Goal: Information Seeking & Learning: Learn about a topic

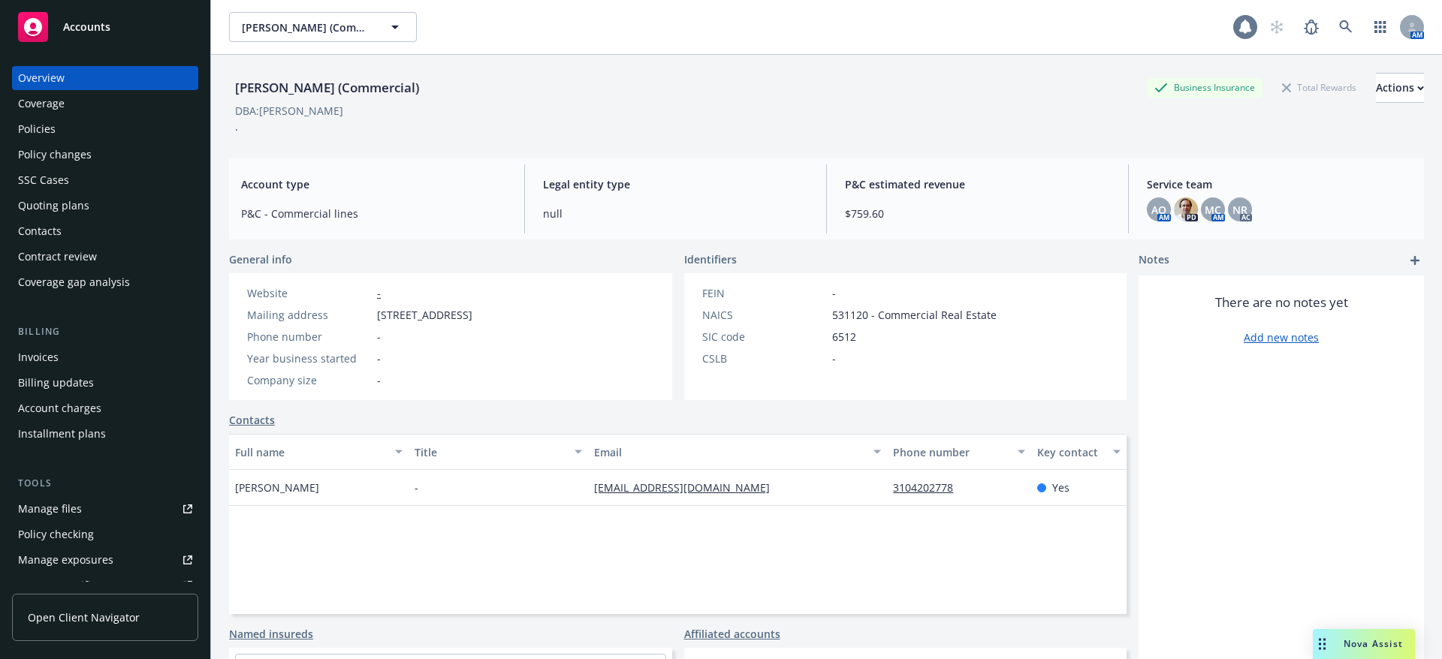
click at [1236, 27] on div at bounding box center [1245, 27] width 24 height 24
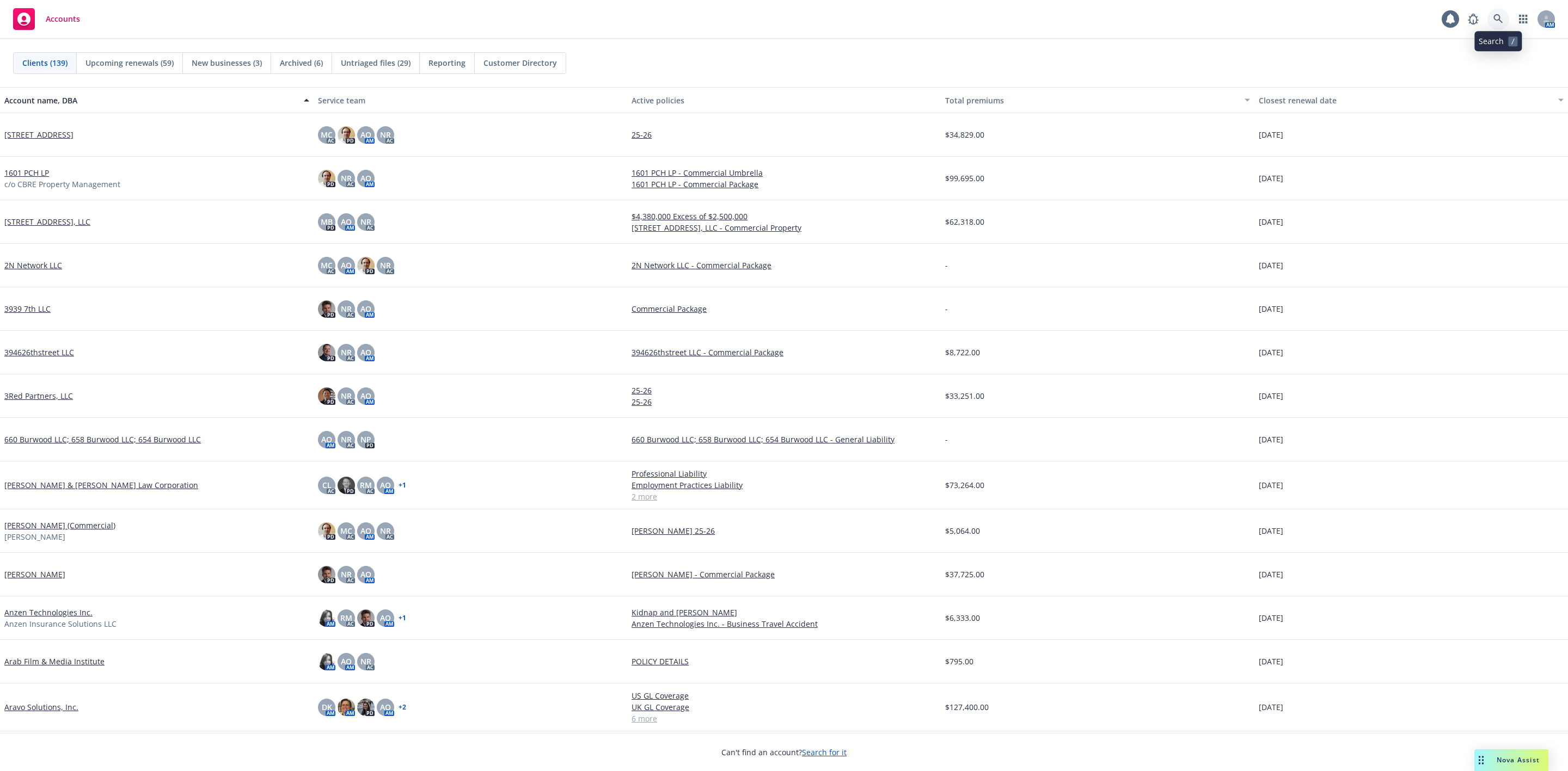
click at [1501, 20] on icon at bounding box center [1498, 20] width 10 height 10
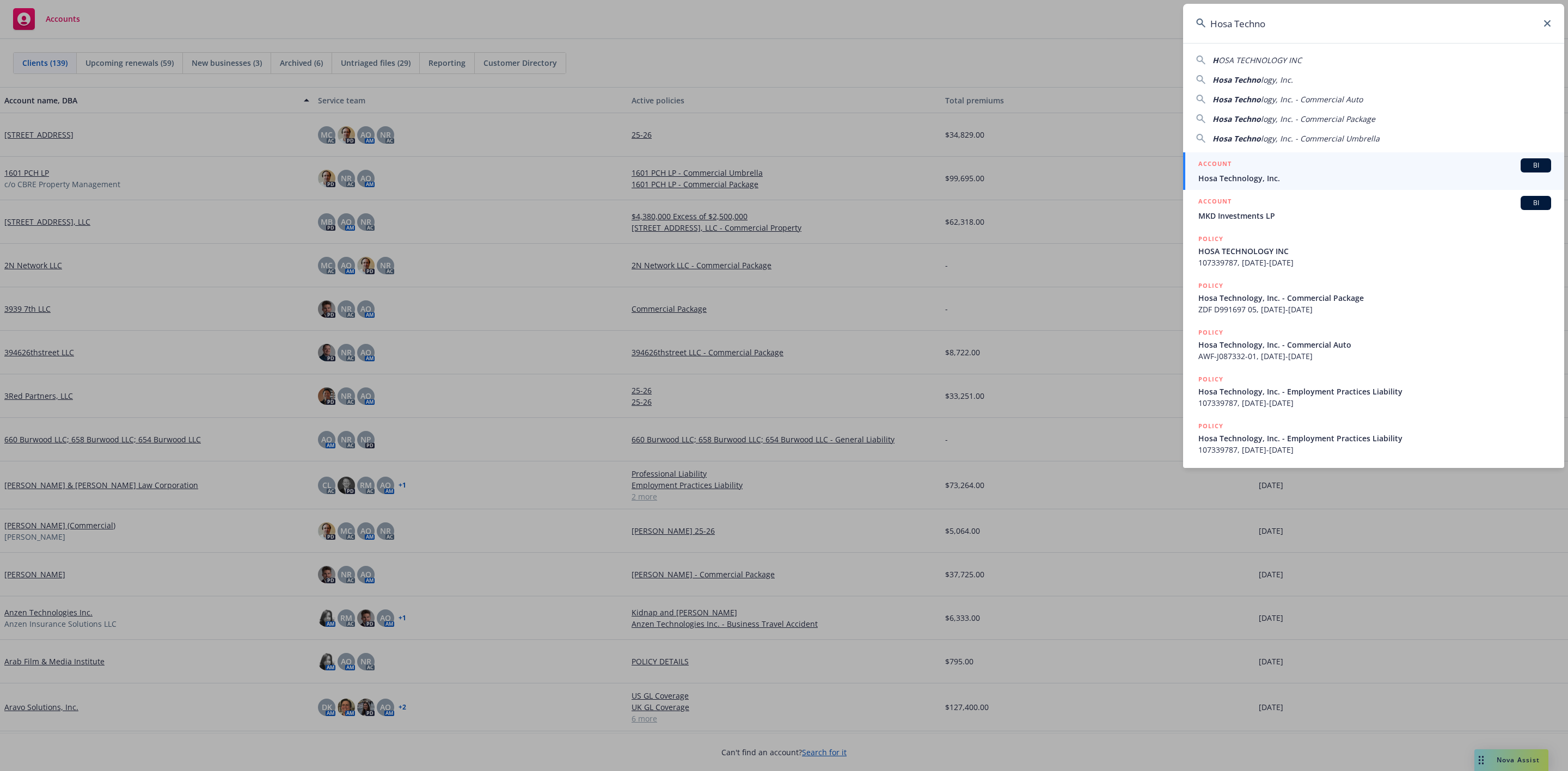
type input "Hosa Techno"
drag, startPoint x: 1324, startPoint y: 173, endPoint x: 1340, endPoint y: 168, distance: 16.8
click at [1324, 172] on span "Hosa Technology, Inc." at bounding box center [1374, 178] width 353 height 12
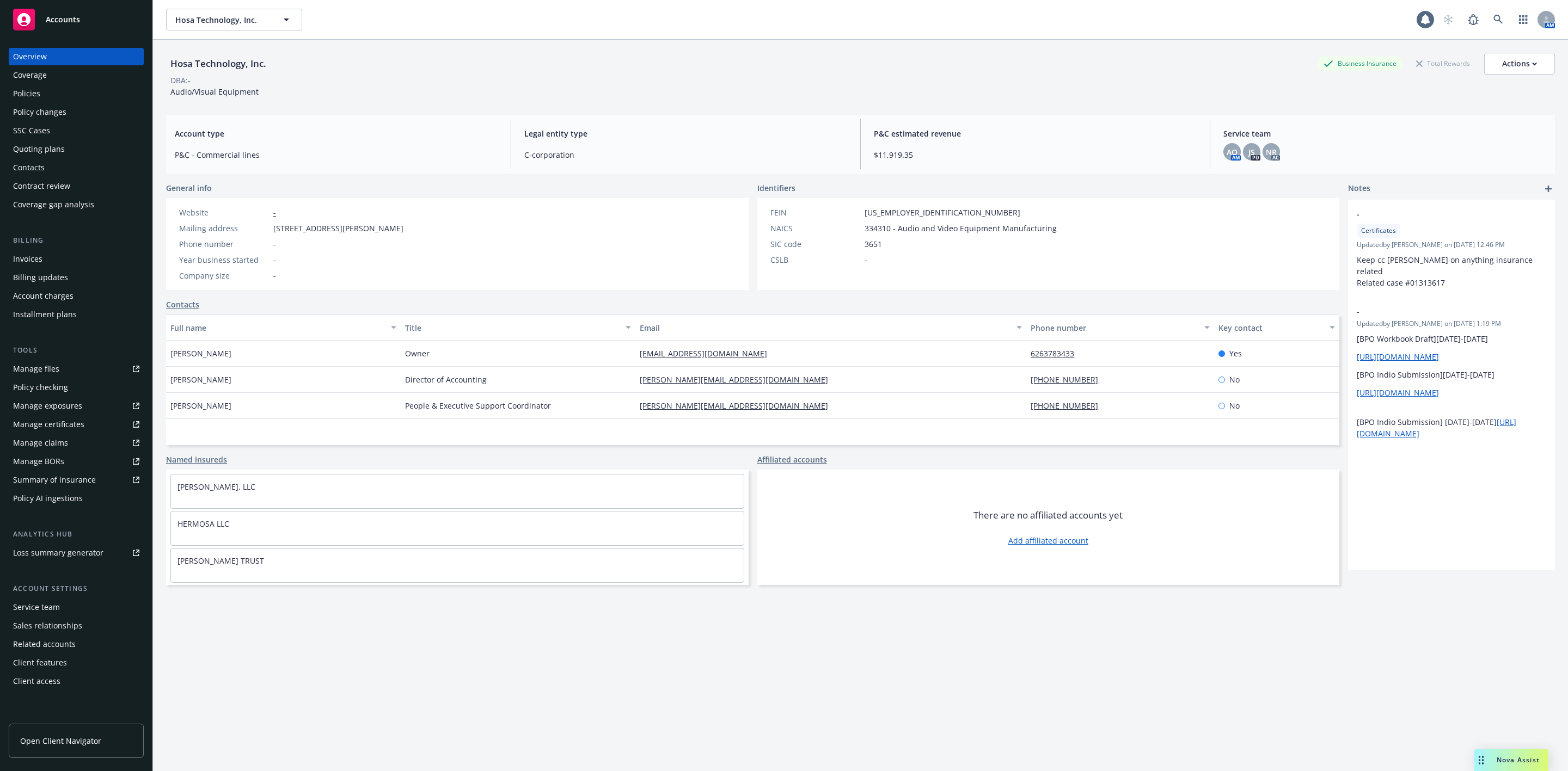
click at [1488, 763] on div "Nova Assist" at bounding box center [1518, 759] width 60 height 9
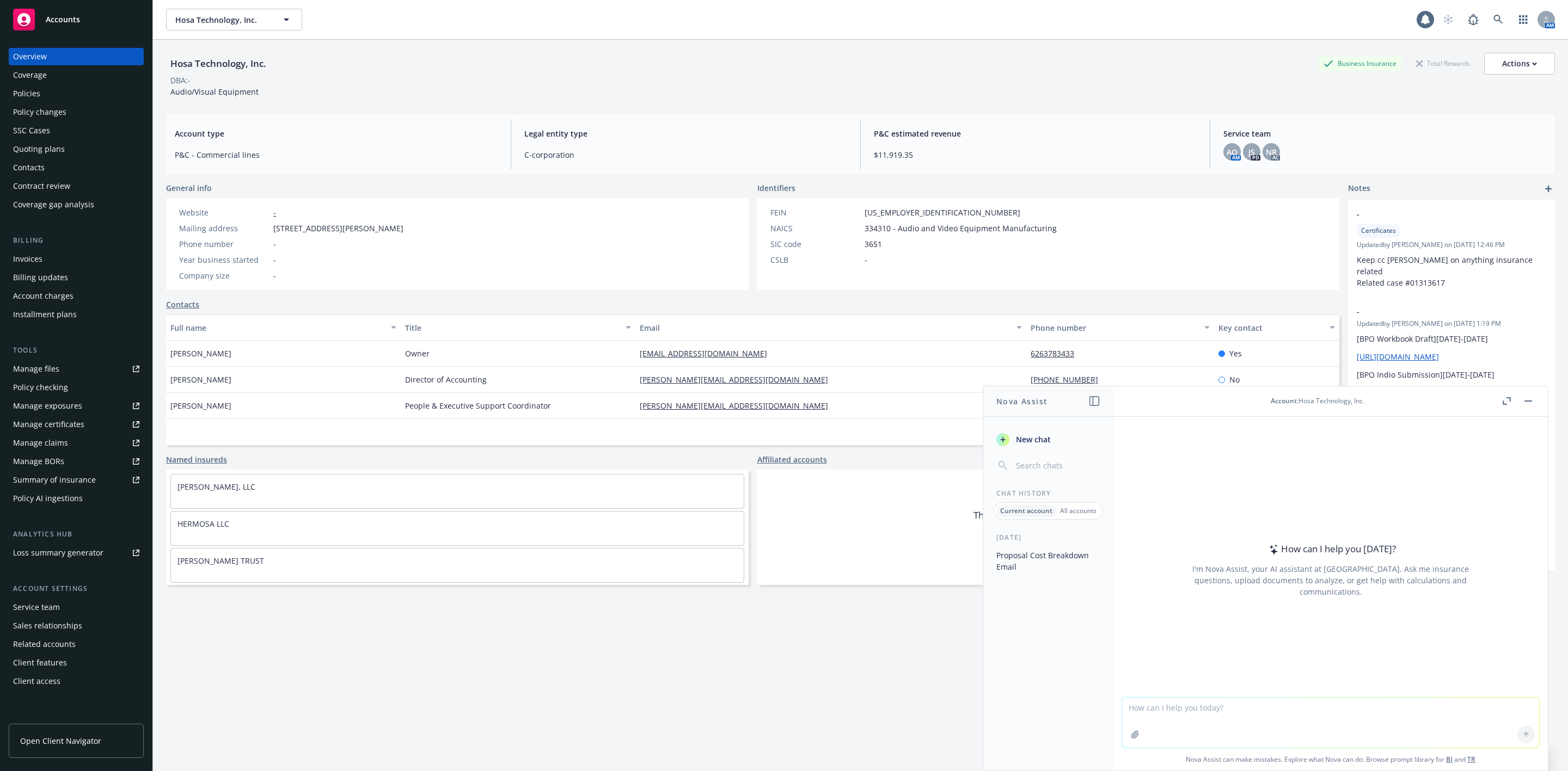
click at [1312, 717] on textarea at bounding box center [1330, 722] width 417 height 50
type textarea "Nova - review renewal quote"
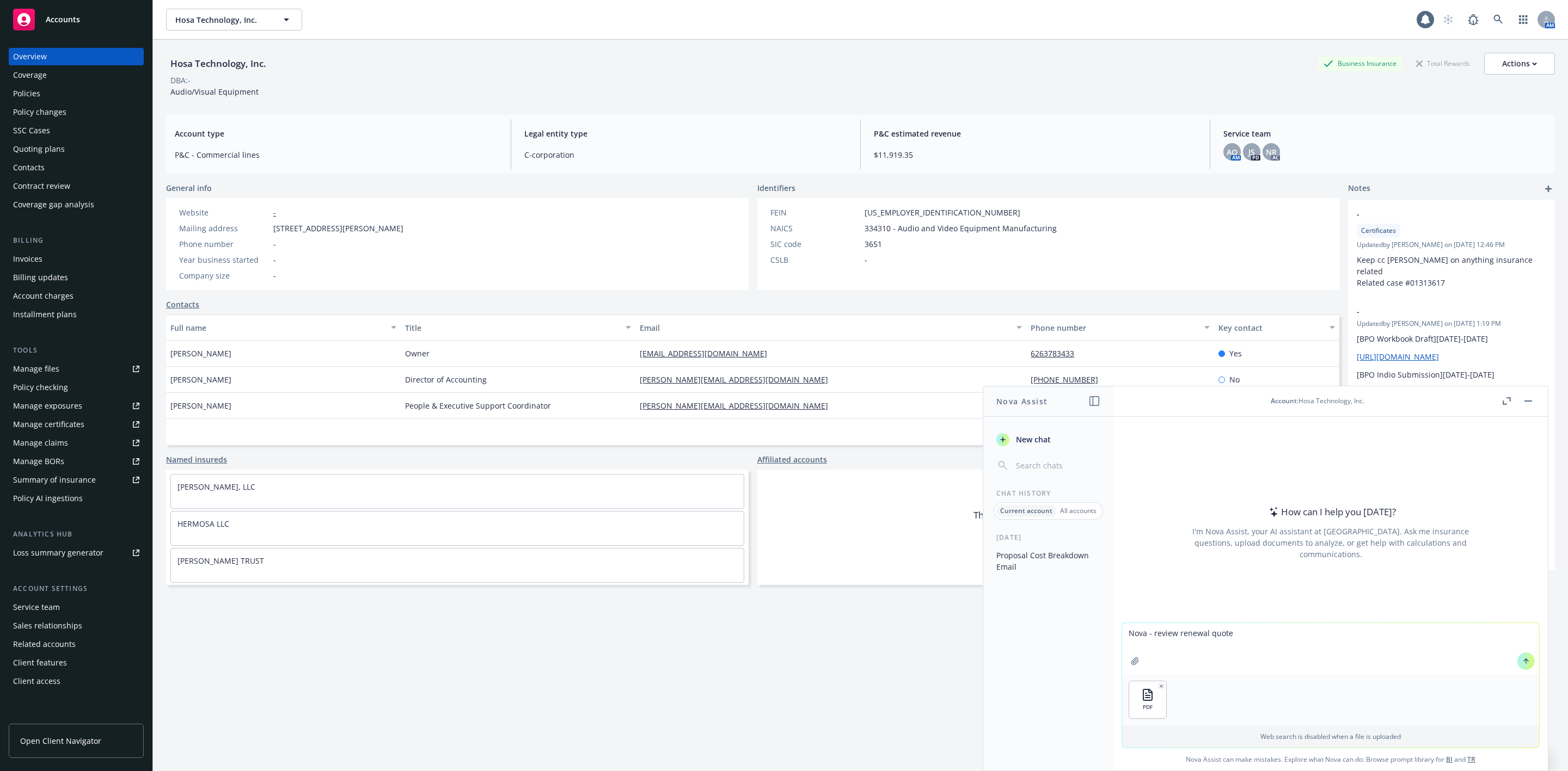
click at [1519, 665] on button at bounding box center [1526, 662] width 17 height 17
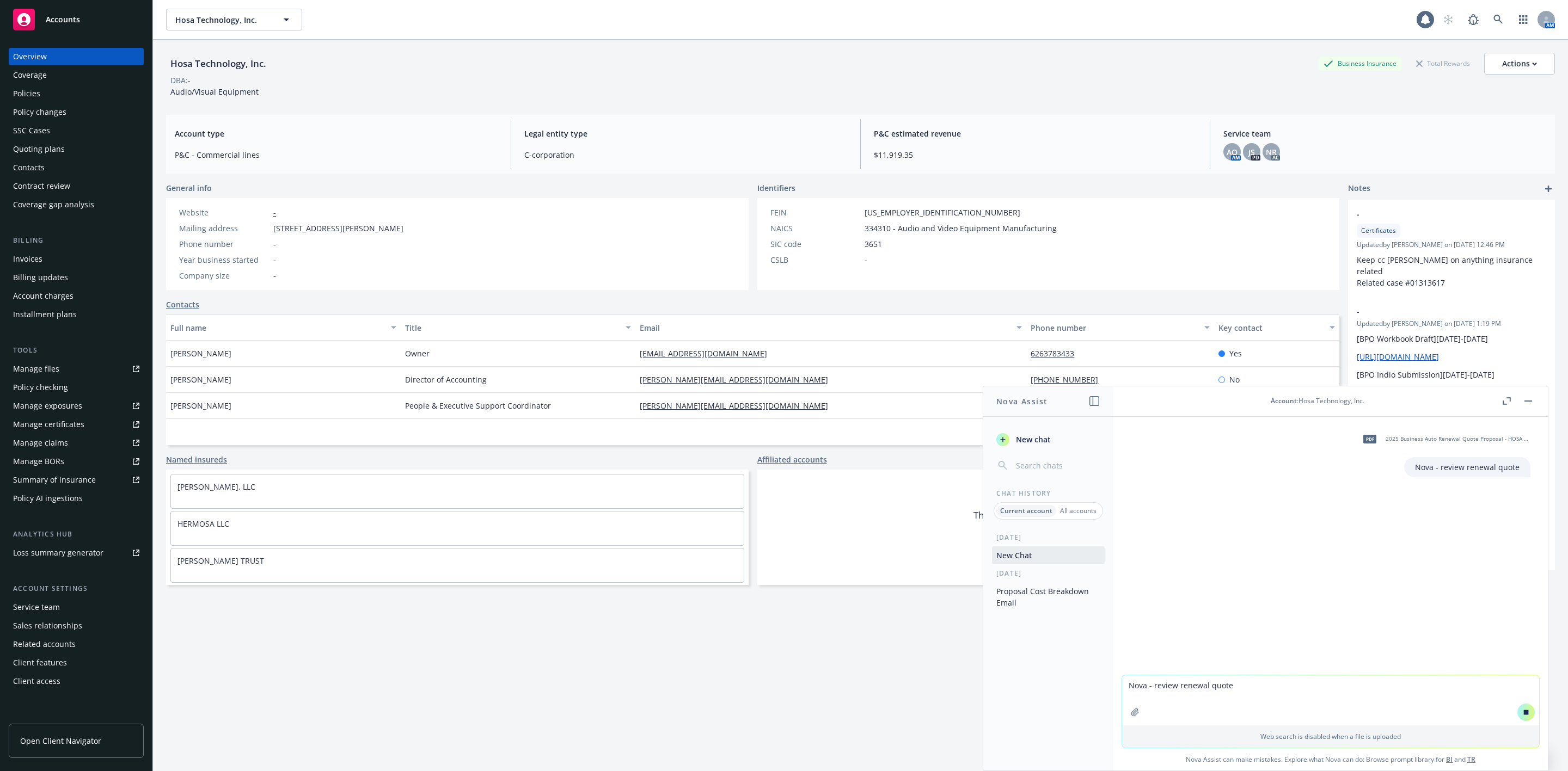
click at [62, 144] on div "Quoting plans" at bounding box center [76, 149] width 126 height 17
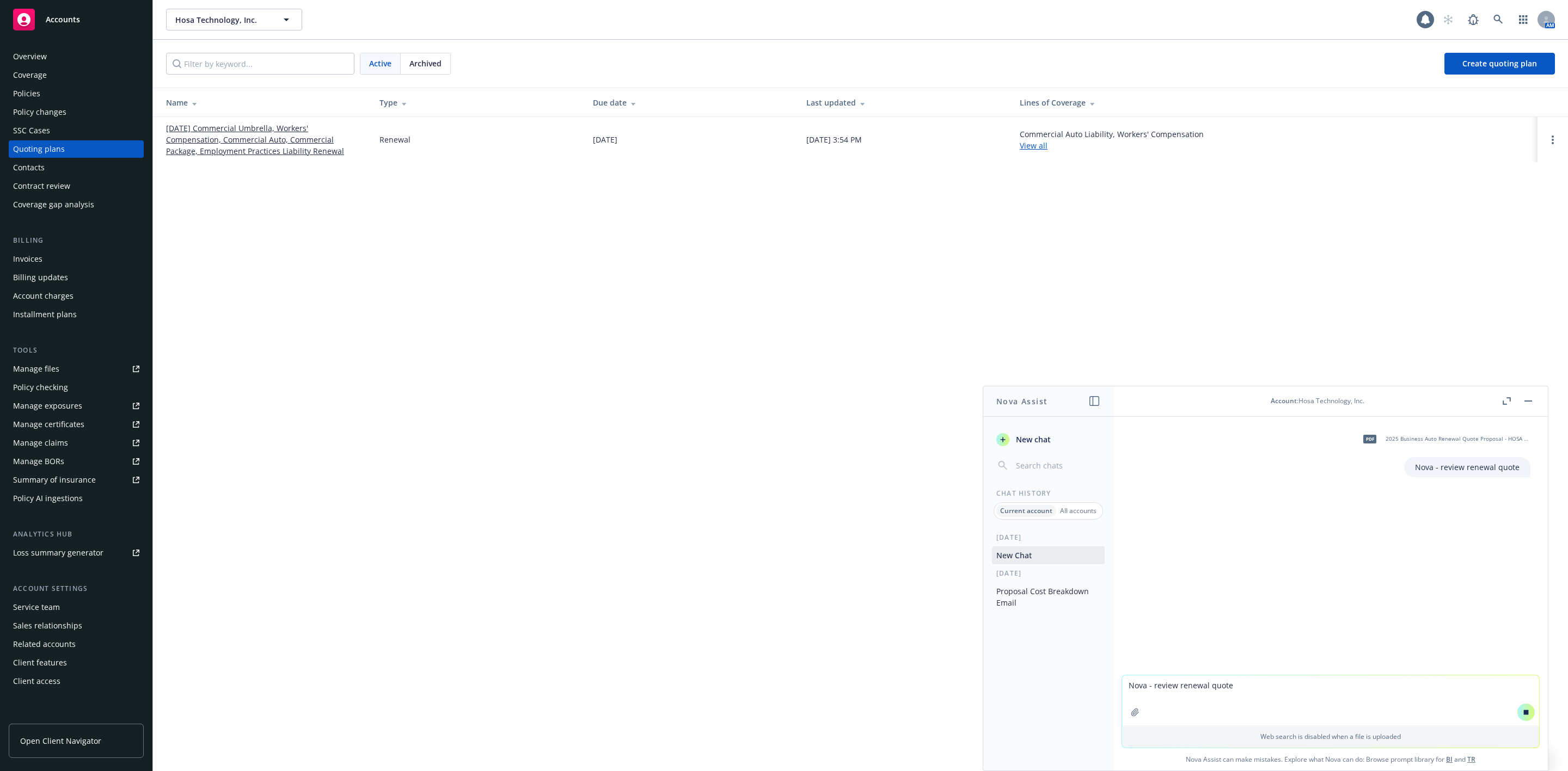
click at [191, 135] on link "[DATE] Commercial Umbrella, Workers' Compensation, Commercial Auto, Commercial …" at bounding box center [264, 139] width 196 height 34
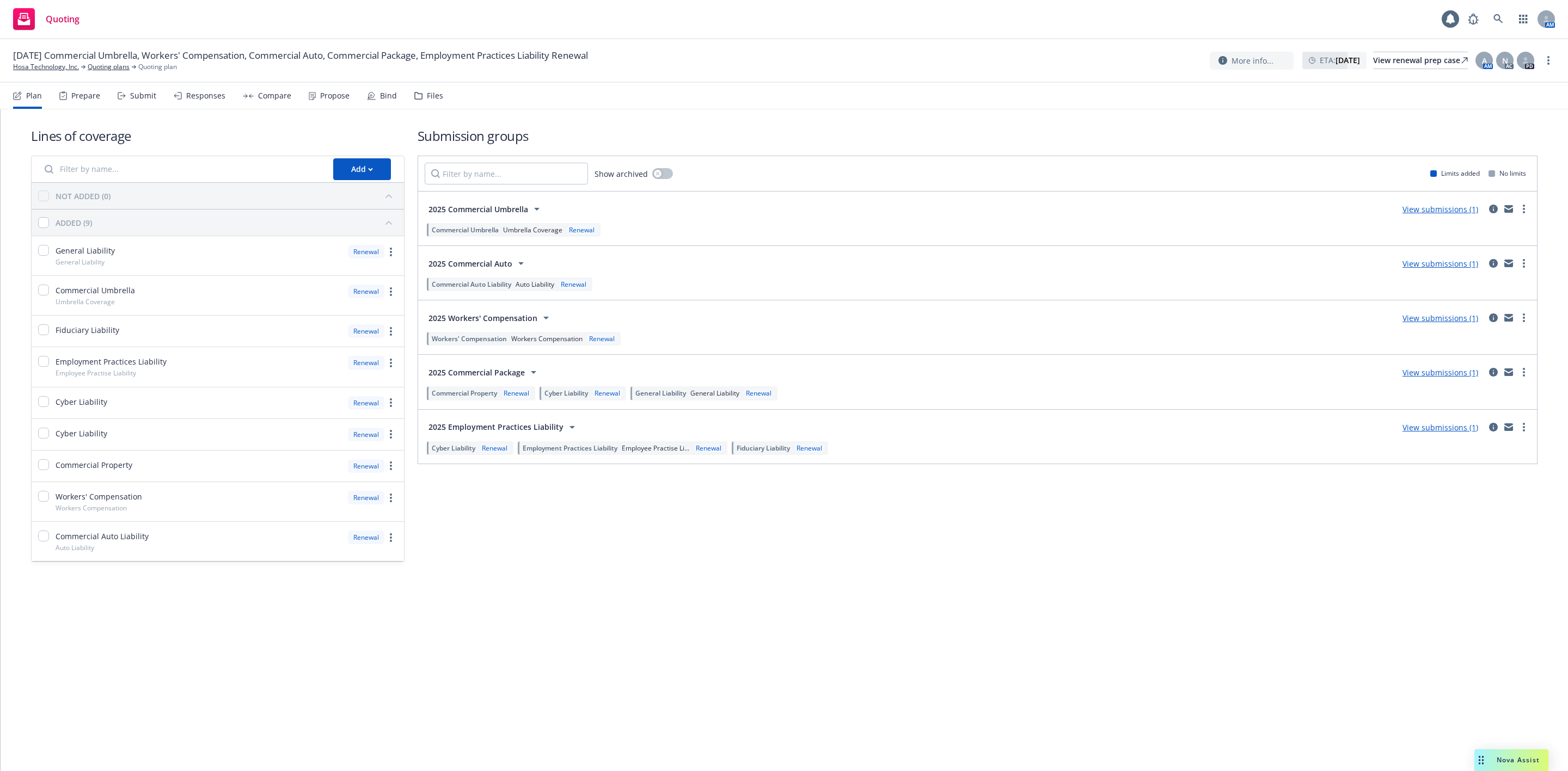
click at [1512, 761] on span "Nova Assist" at bounding box center [1518, 759] width 43 height 9
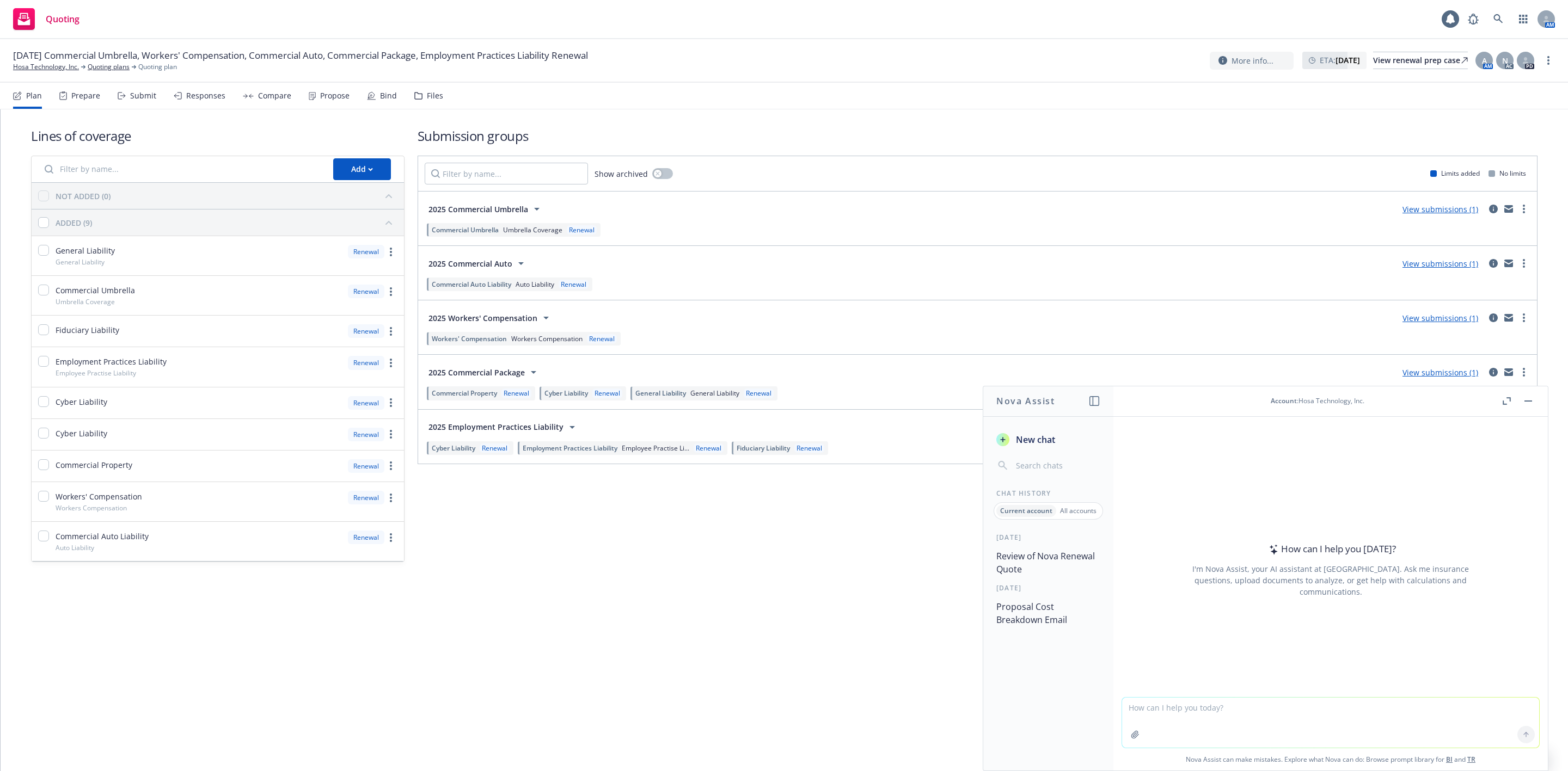
click at [1033, 549] on button "Review of Nova Renewal Quote" at bounding box center [1048, 562] width 112 height 33
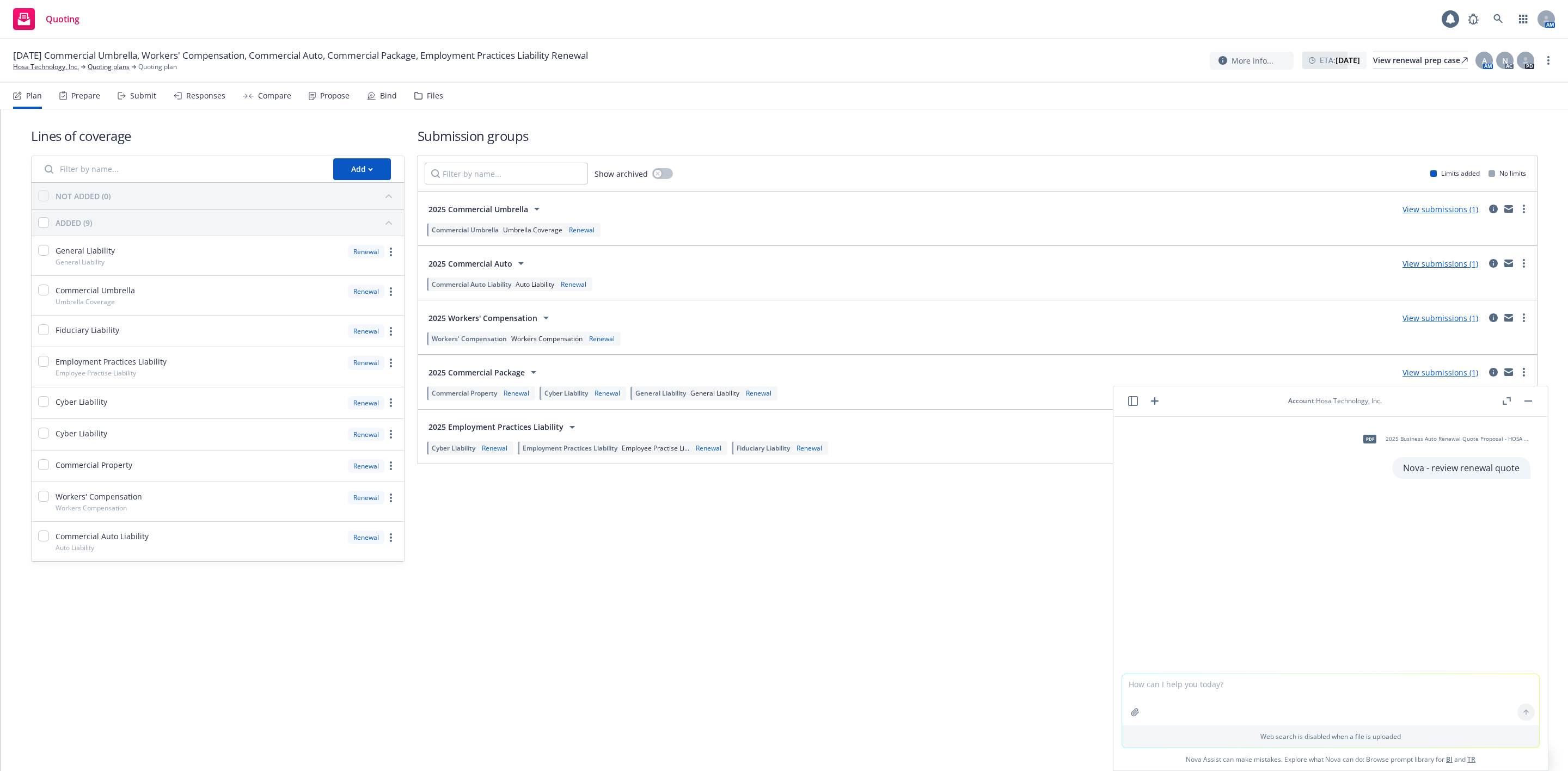
click at [1203, 685] on textarea at bounding box center [1330, 700] width 417 height 51
type textarea "Review quote"
click at [1522, 663] on icon at bounding box center [1526, 661] width 8 height 8
click at [1130, 407] on button "button" at bounding box center [1133, 401] width 13 height 13
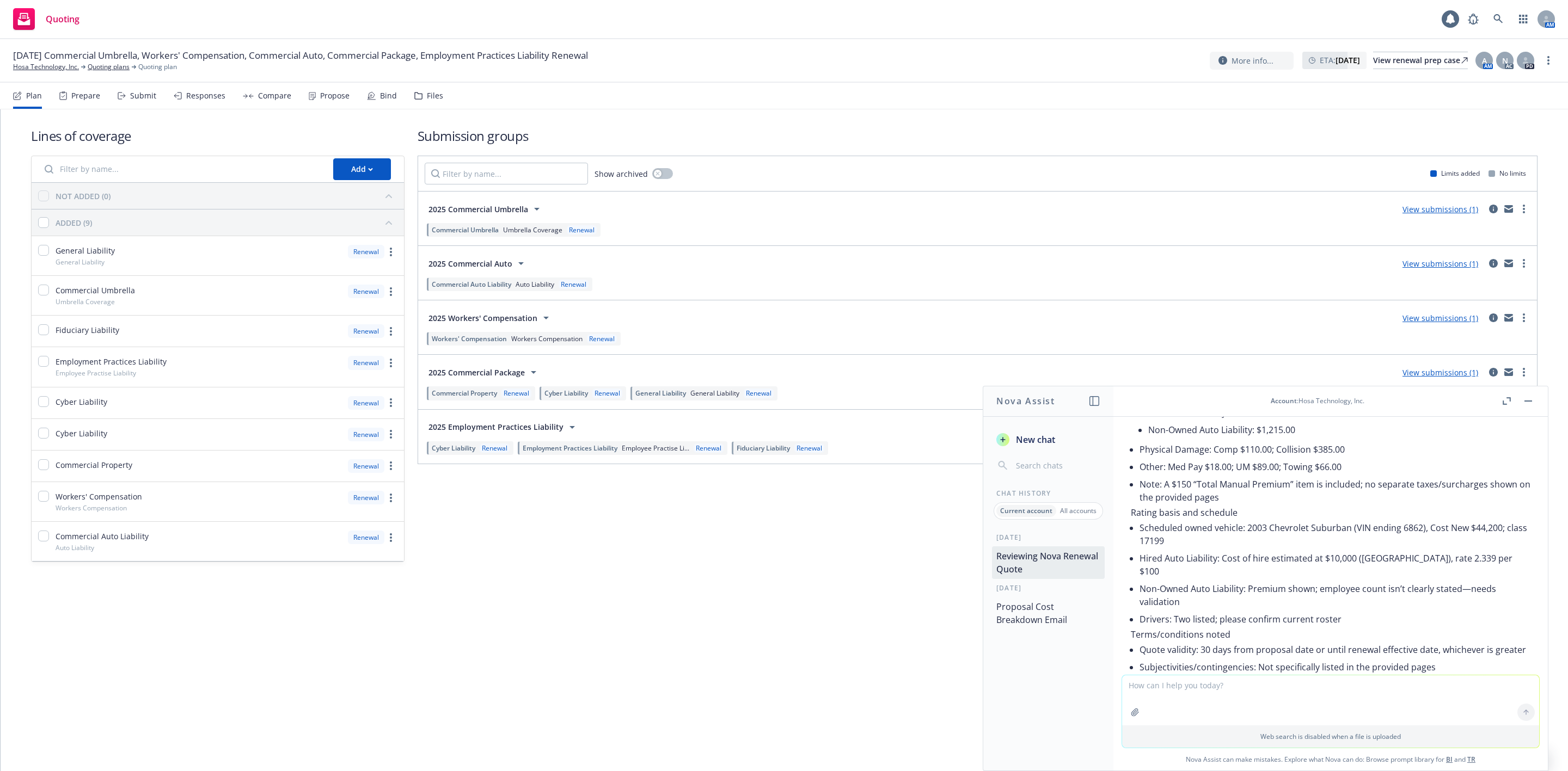
scroll to position [371, 0]
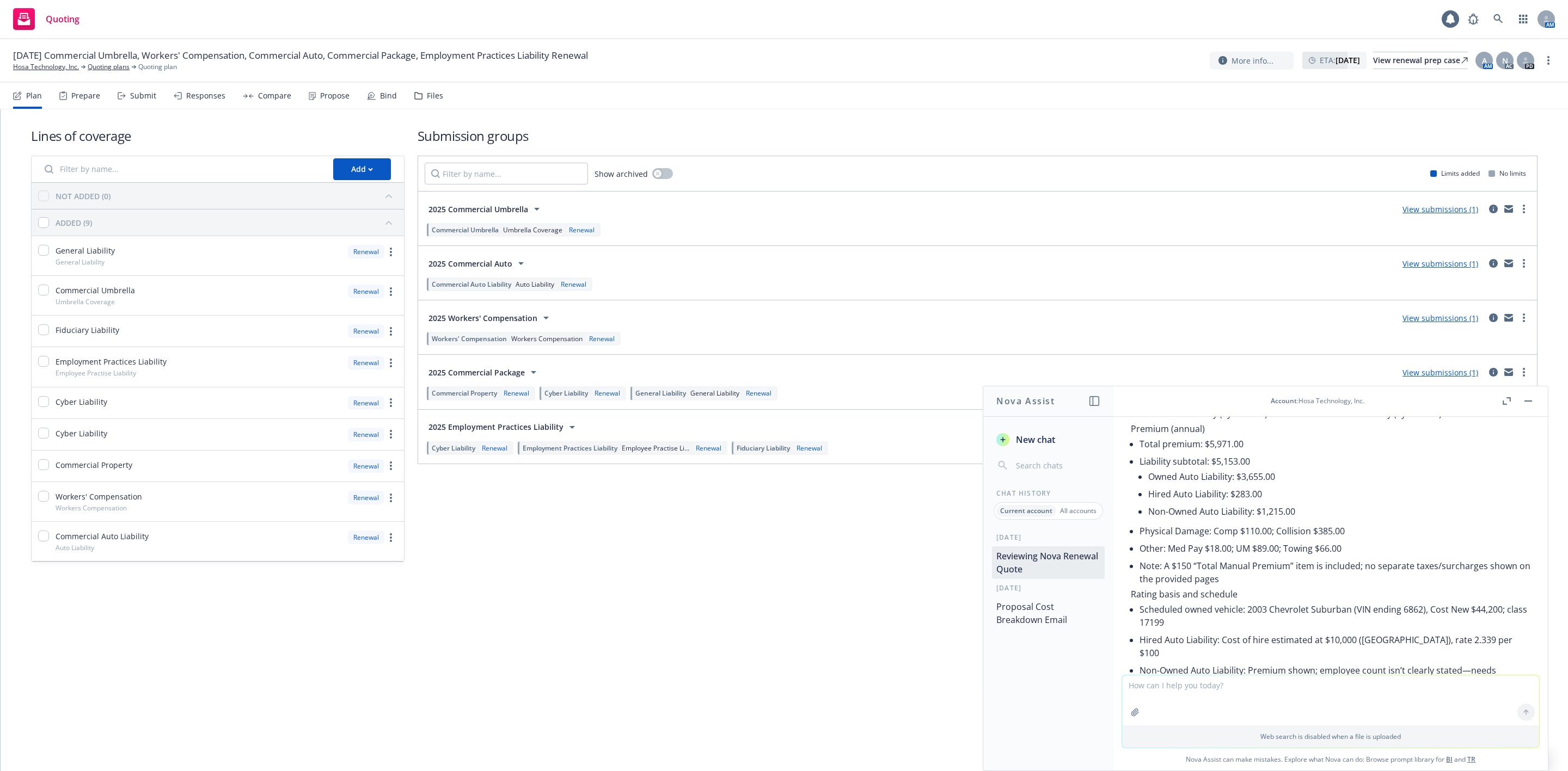
click at [349, 80] on div "[DATE] Commercial Umbrella, Workers' Compensation, Commercial Auto, Commercial …" at bounding box center [784, 61] width 1568 height 43
click at [332, 99] on div "Propose" at bounding box center [335, 96] width 30 height 9
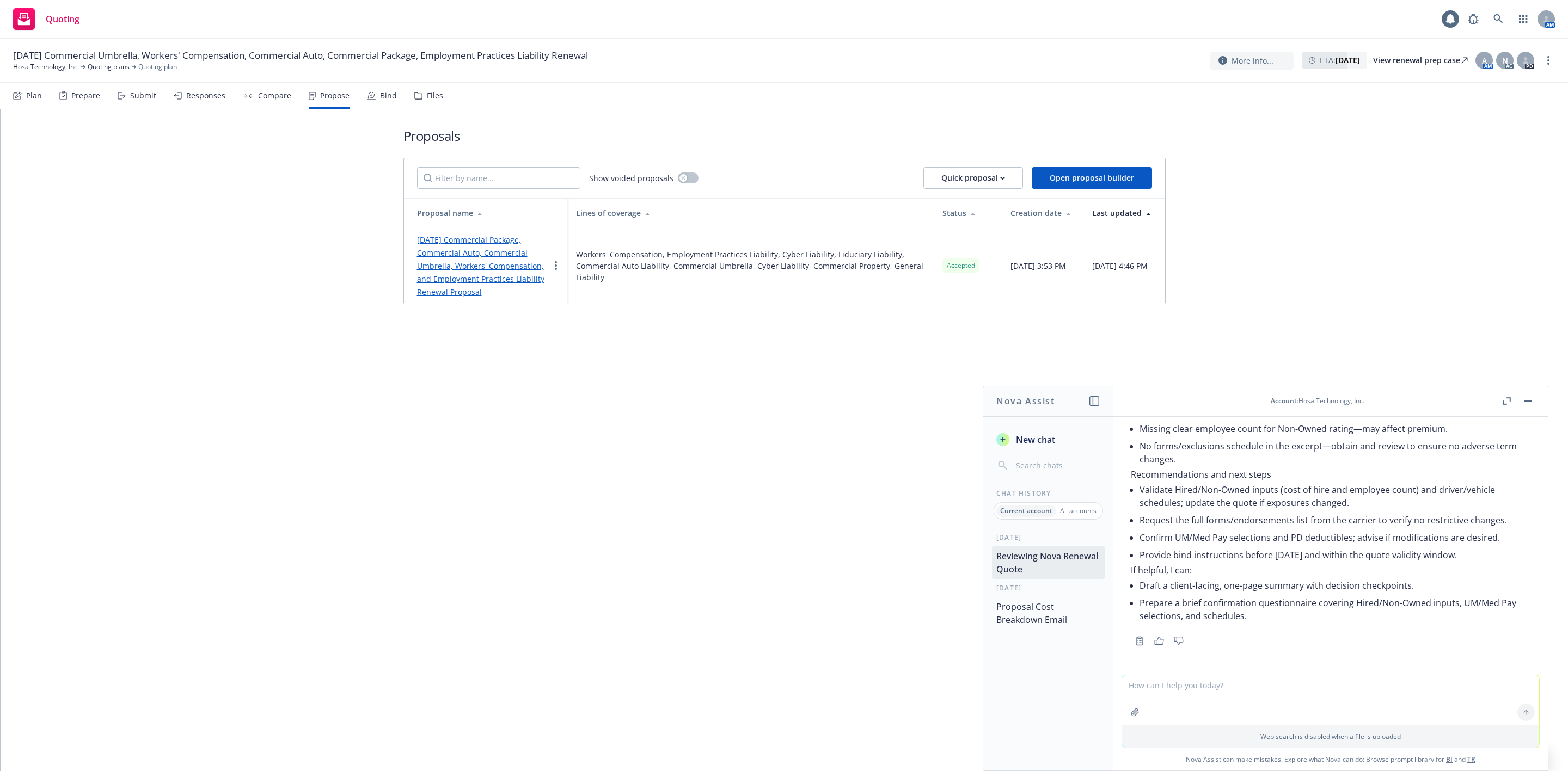
scroll to position [943, 0]
click at [56, 67] on link "Hosa Technology, Inc." at bounding box center [46, 67] width 66 height 10
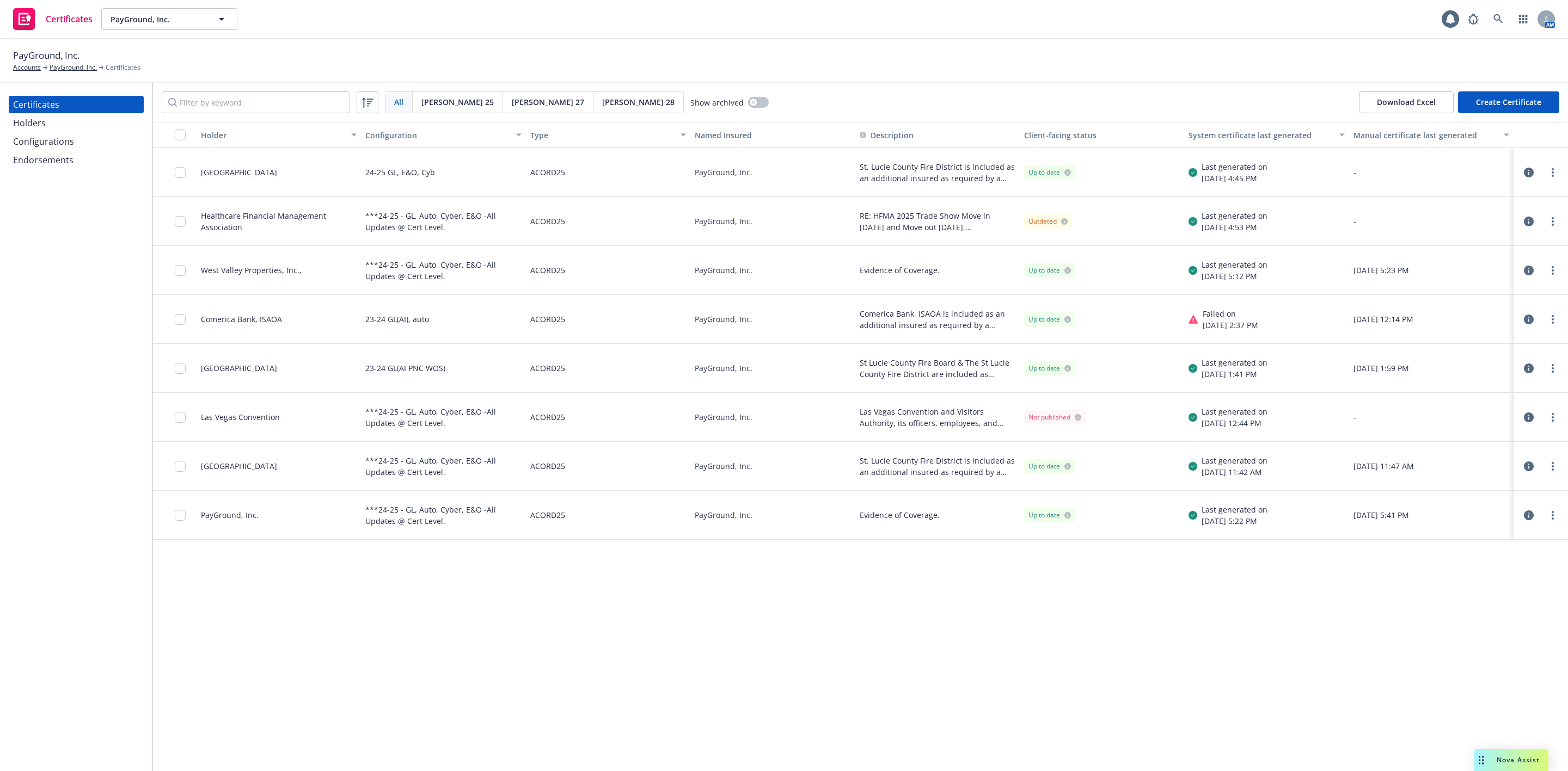
click at [88, 123] on div "Holders" at bounding box center [76, 123] width 126 height 17
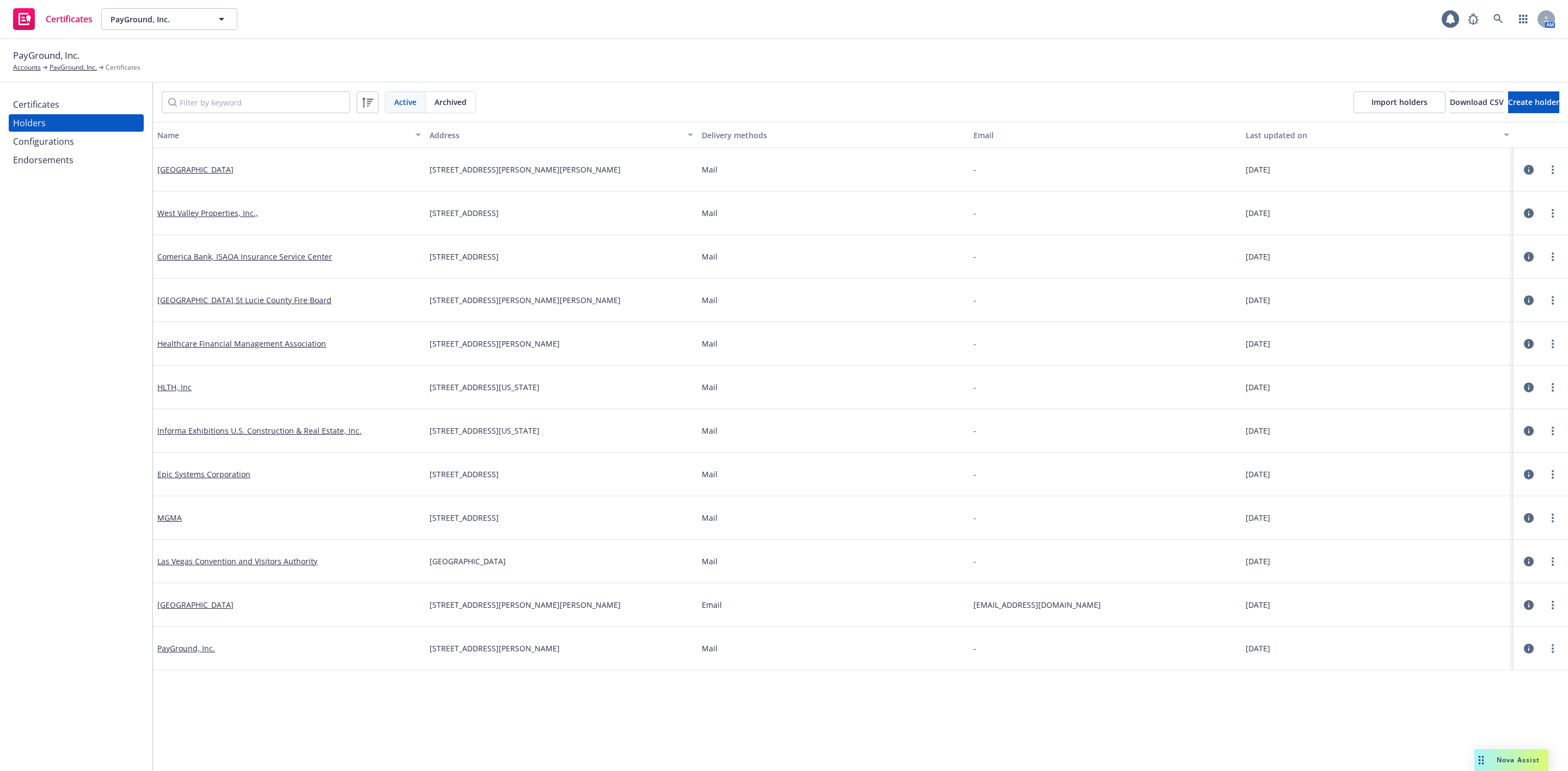
click at [80, 141] on div "Configurations" at bounding box center [76, 141] width 126 height 17
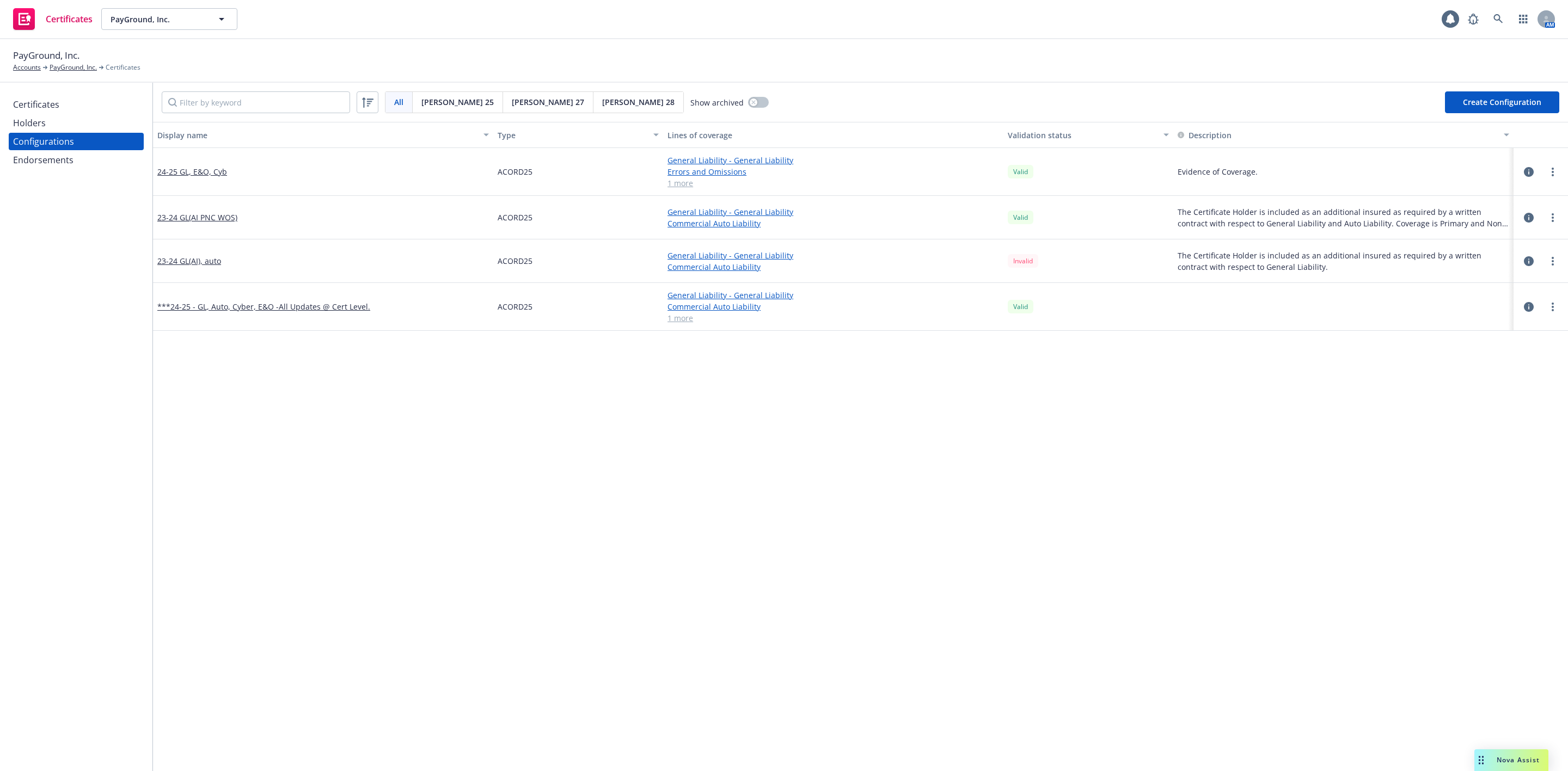
click at [85, 117] on div "Holders" at bounding box center [76, 123] width 126 height 17
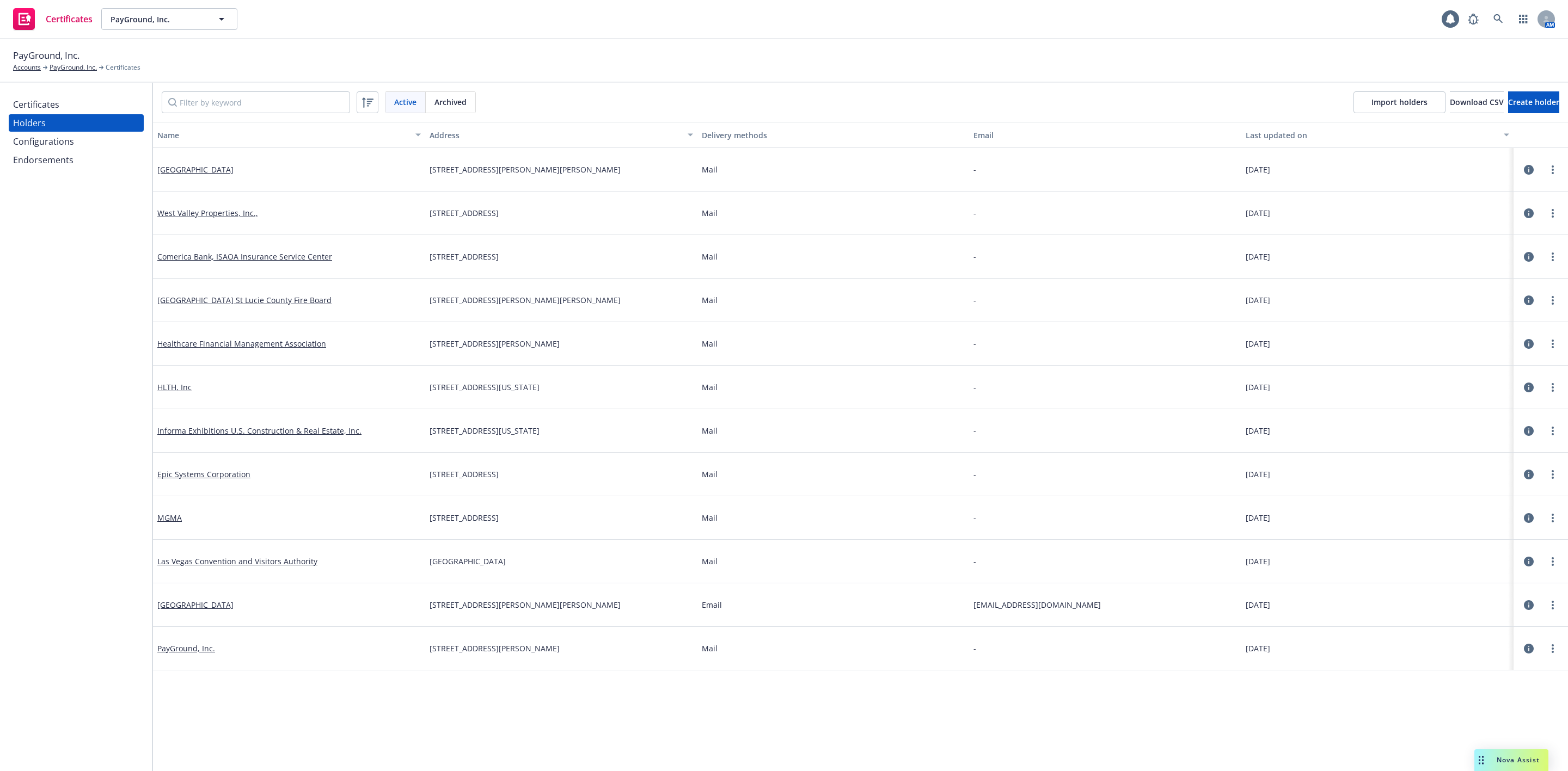
click at [72, 133] on div "Configurations" at bounding box center [43, 141] width 61 height 17
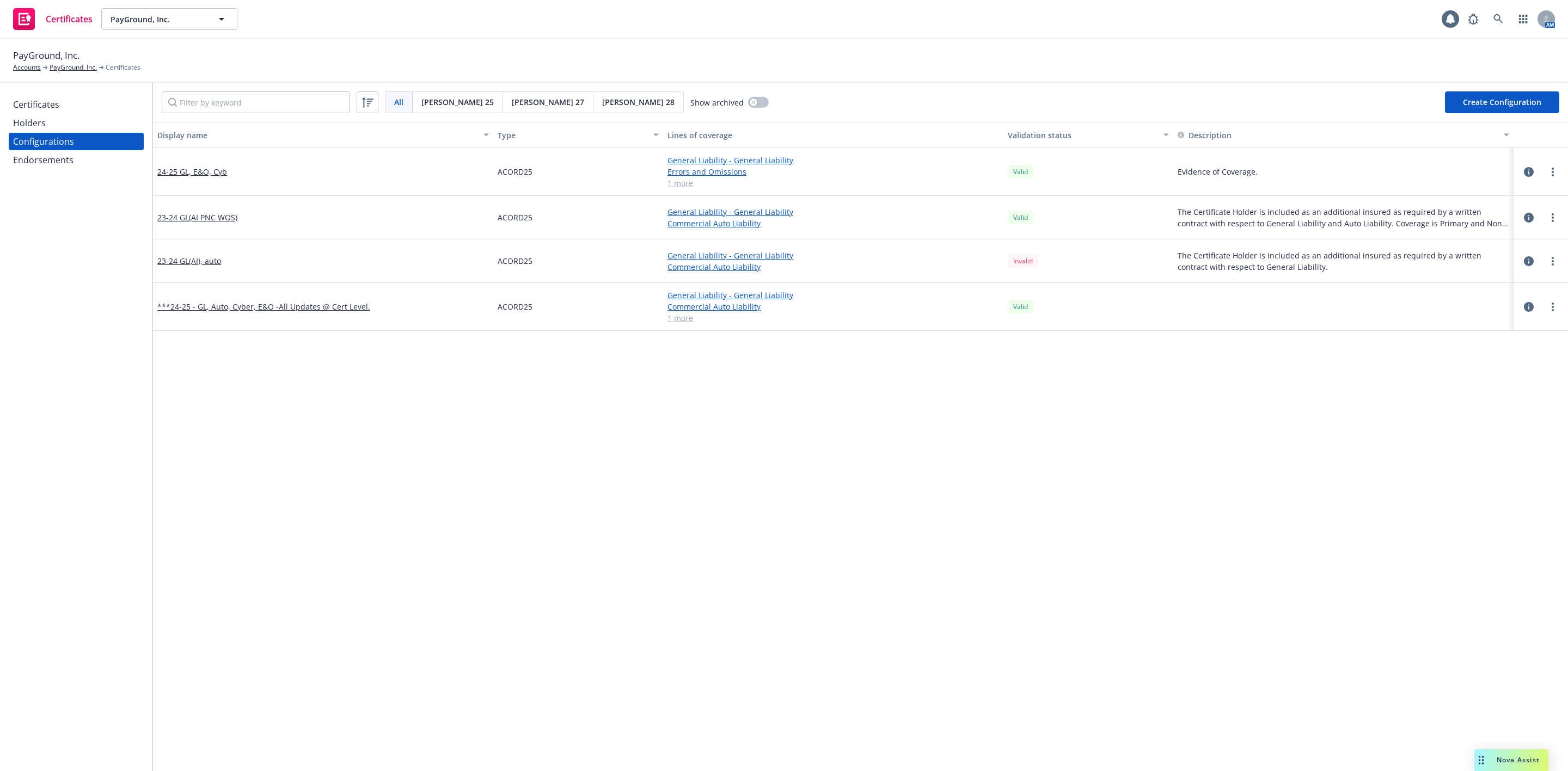
click at [48, 108] on div "Certificates" at bounding box center [36, 104] width 46 height 17
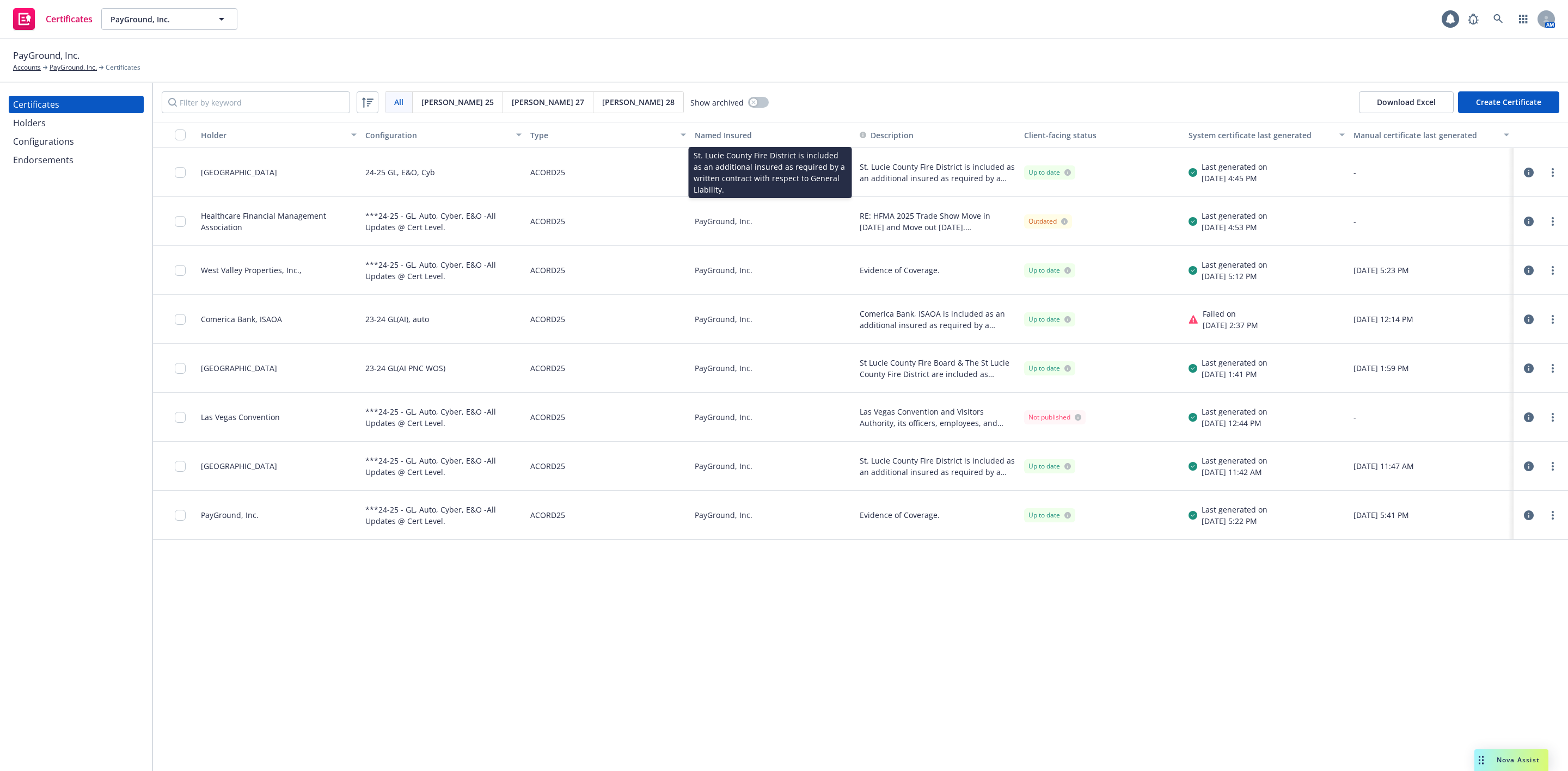
click at [842, 170] on div "St. Lucie County Fire District 24-25 GL, E&O, Cyb ACORD25 PayGround, Inc. St. L…" at bounding box center [860, 172] width 1415 height 49
click at [438, 172] on div "24-25 GL, E&O, Cyb" at bounding box center [443, 172] width 165 height 49
drag, startPoint x: 307, startPoint y: 174, endPoint x: 280, endPoint y: 175, distance: 27.0
click at [296, 175] on div "St. Lucie County Fire District" at bounding box center [278, 172] width 165 height 49
click at [45, 120] on div "Holders" at bounding box center [76, 123] width 126 height 17
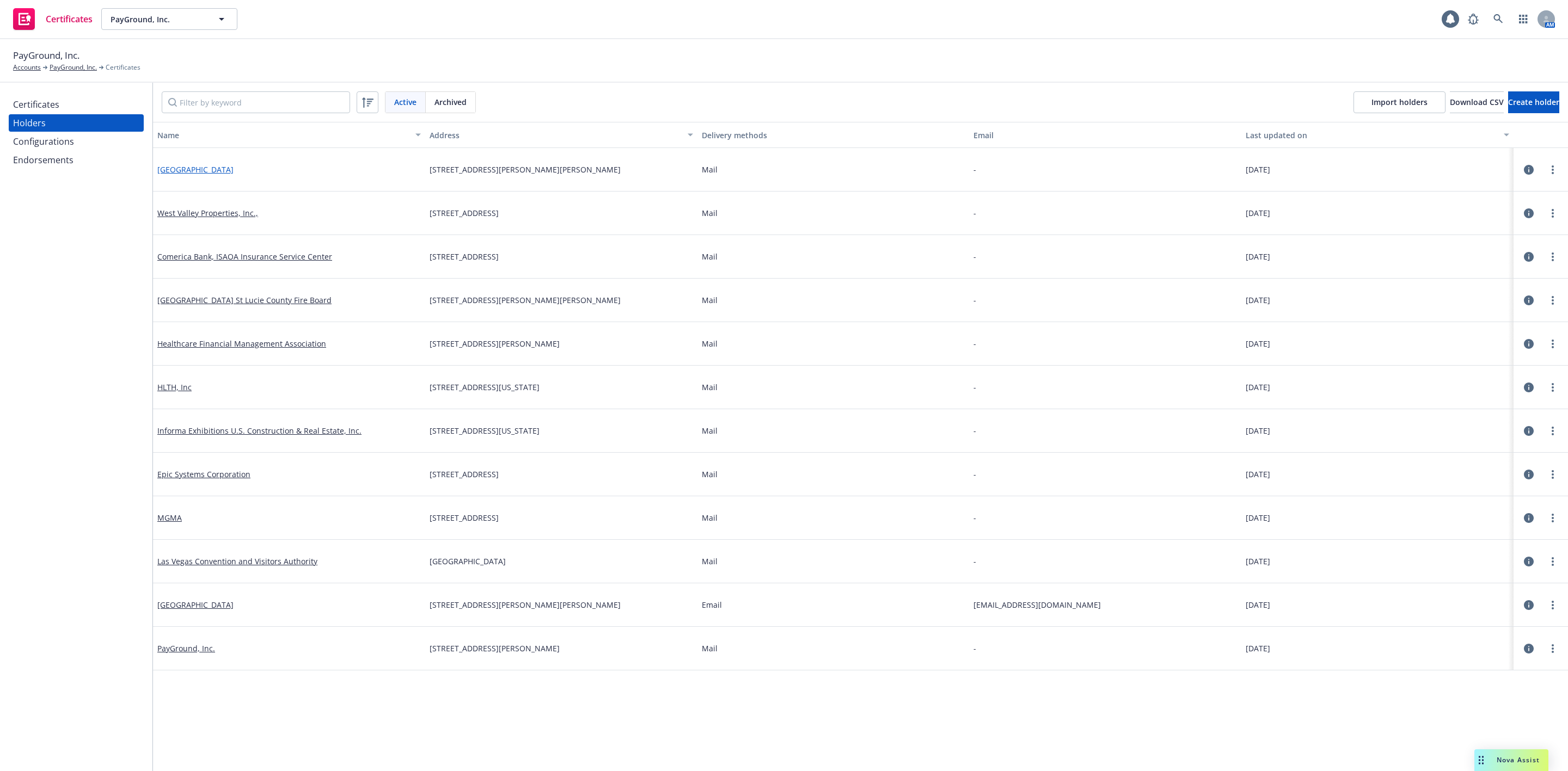
click at [209, 167] on link "St. Lucie County Fire District" at bounding box center [195, 170] width 76 height 10
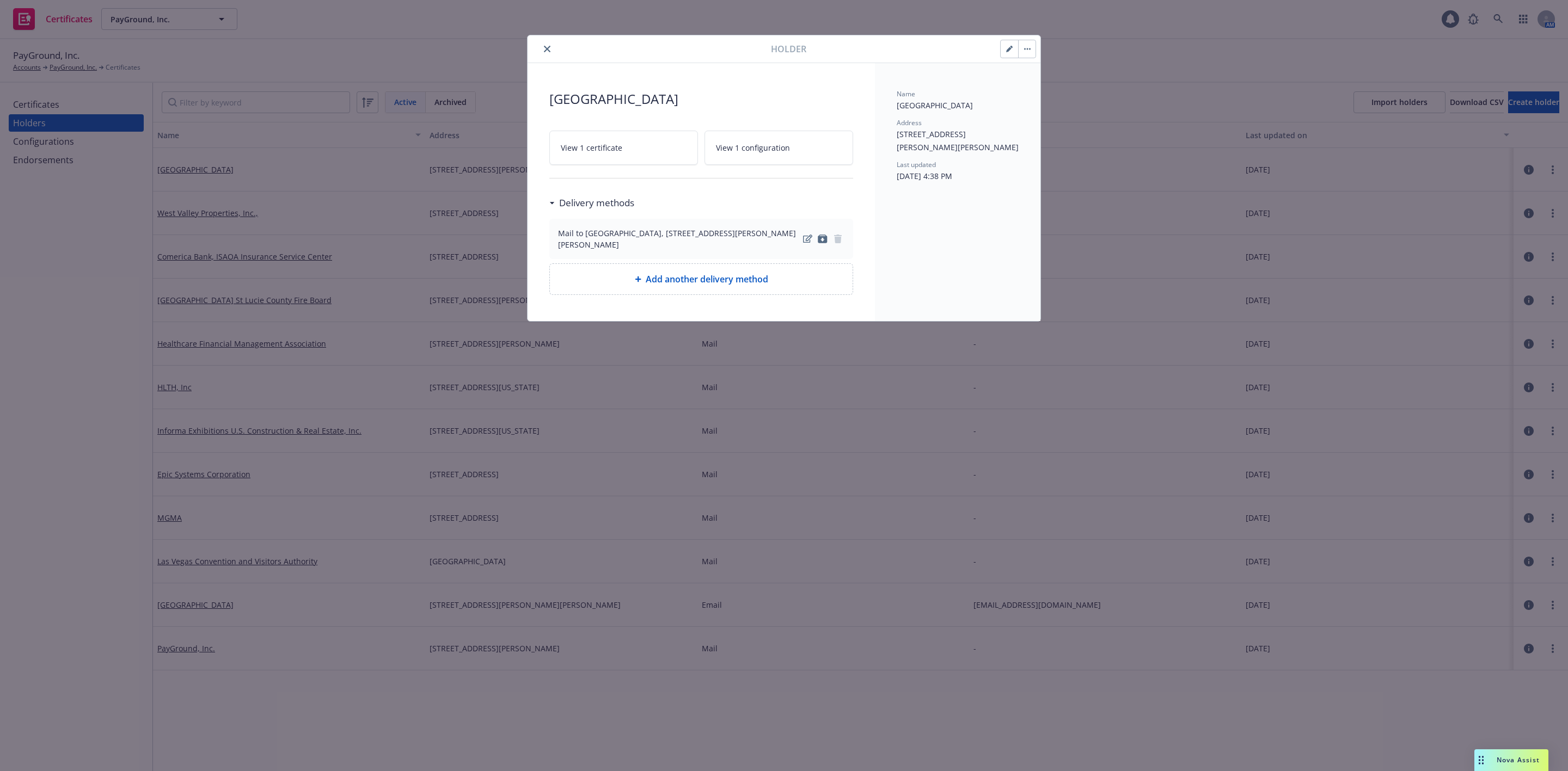
click at [542, 46] on button "close" at bounding box center [547, 49] width 13 height 13
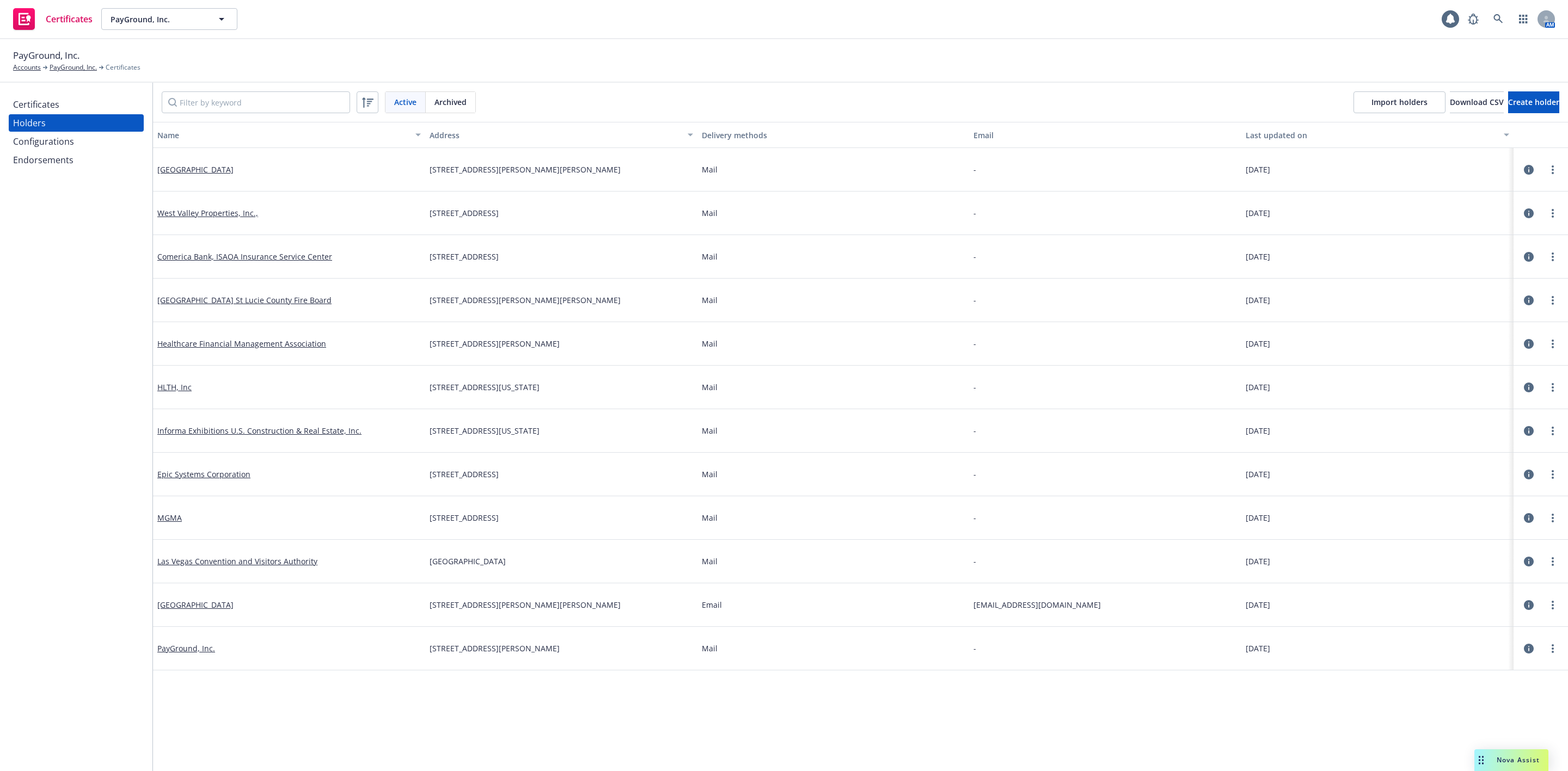
click at [56, 133] on div "Configurations" at bounding box center [43, 141] width 61 height 17
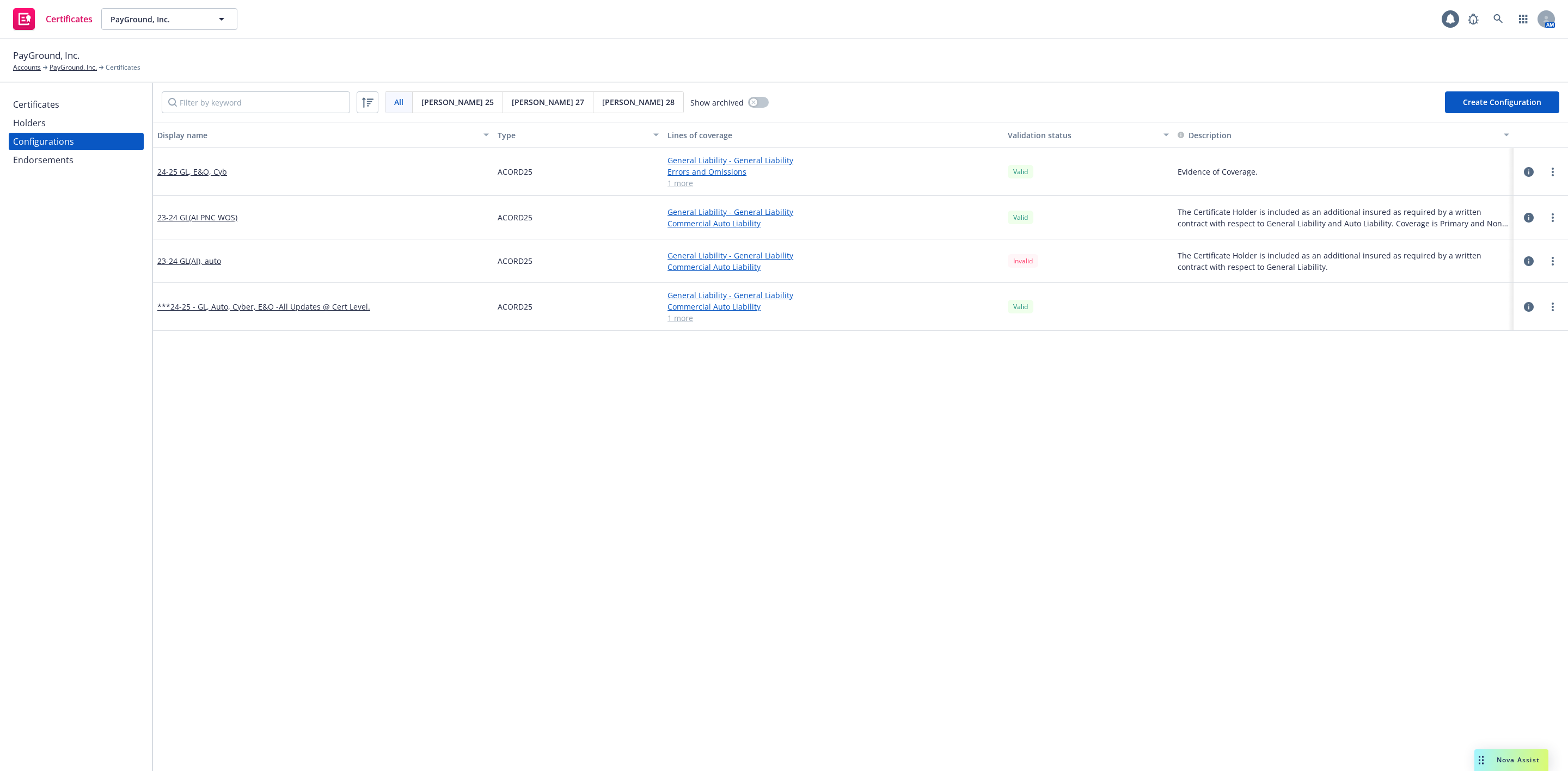
click at [180, 211] on div "23-24 GL(AI PNC WOS)" at bounding box center [323, 217] width 340 height 43
click at [183, 219] on link "23-24 GL(AI PNC WOS)" at bounding box center [197, 217] width 80 height 12
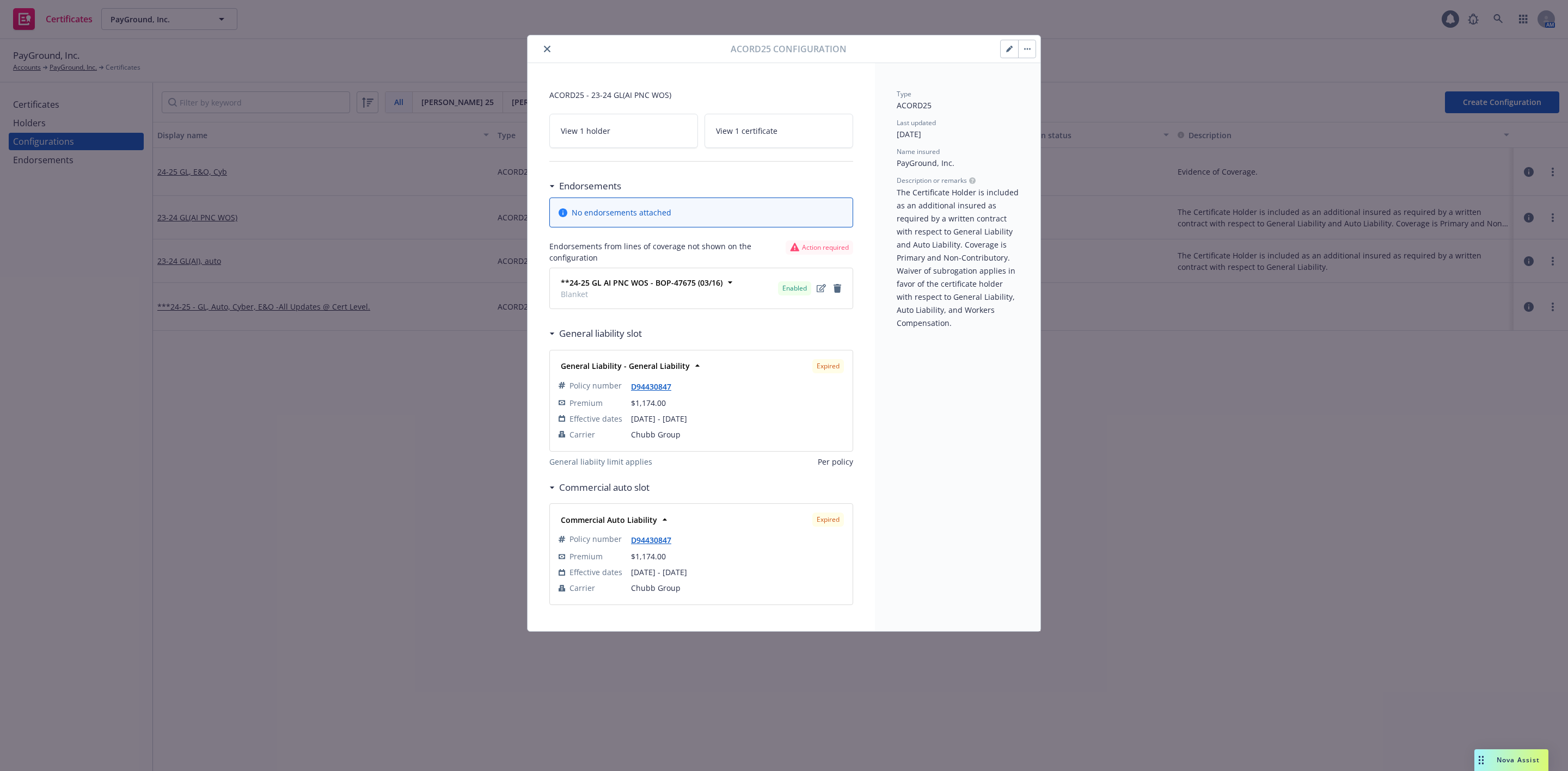
click at [547, 49] on icon "close" at bounding box center [547, 49] width 7 height 7
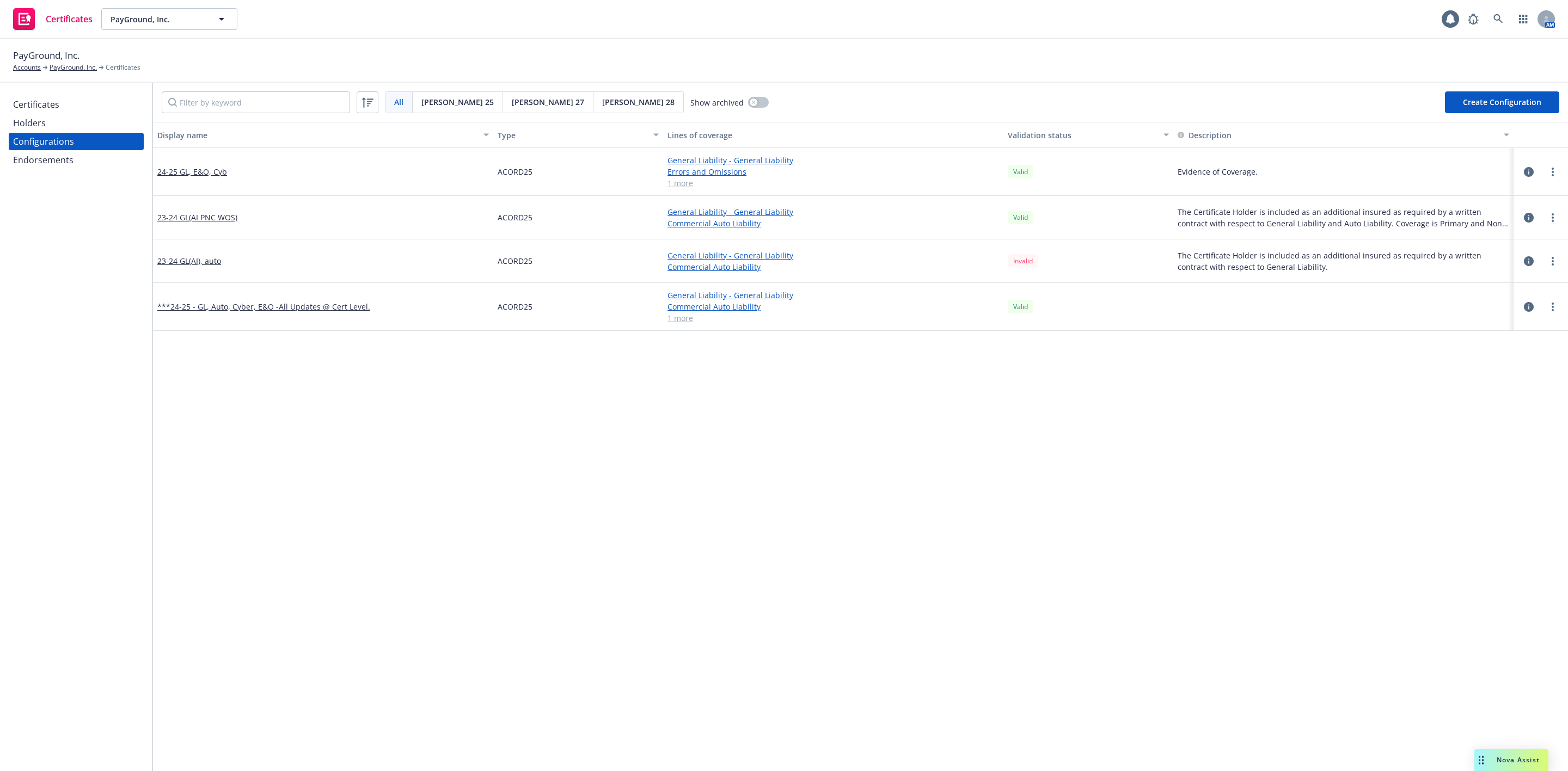
click at [46, 165] on div "Endorsements" at bounding box center [43, 160] width 60 height 17
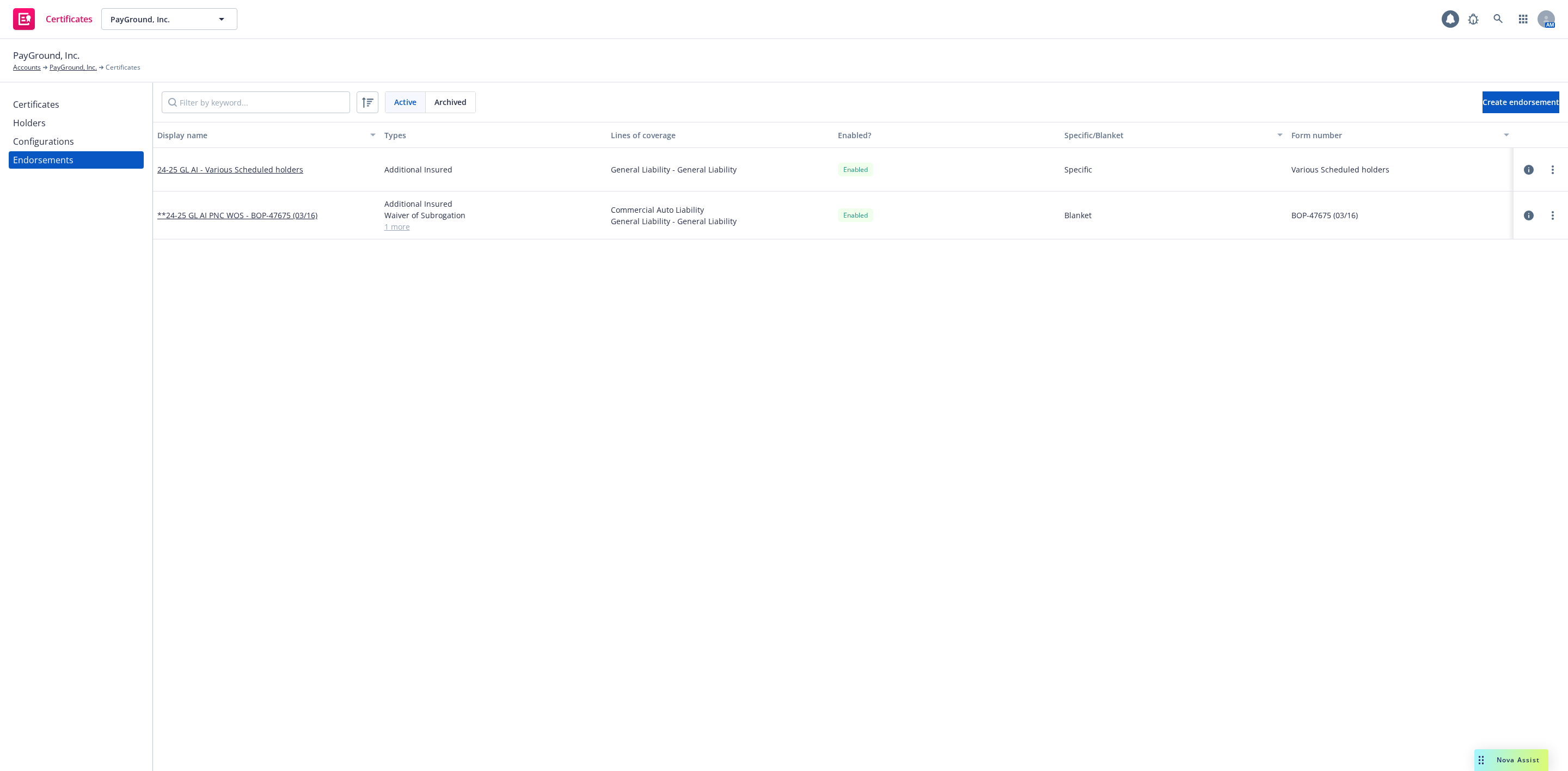
click at [60, 106] on div "Certificates" at bounding box center [76, 104] width 126 height 17
